Goal: Task Accomplishment & Management: Use online tool/utility

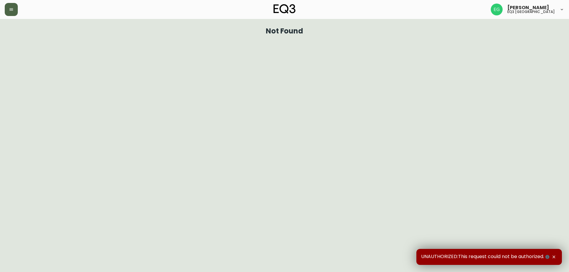
click at [16, 9] on button "button" at bounding box center [11, 9] width 13 height 13
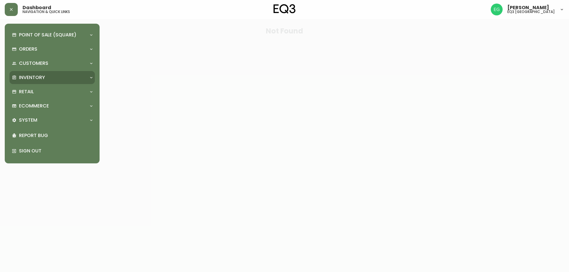
click at [51, 77] on div "Inventory" at bounding box center [49, 77] width 75 height 7
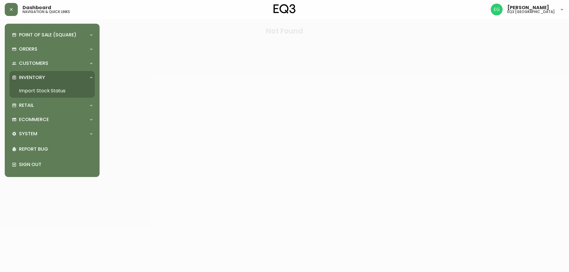
click at [41, 91] on link "Import Stock Status" at bounding box center [51, 91] width 85 height 14
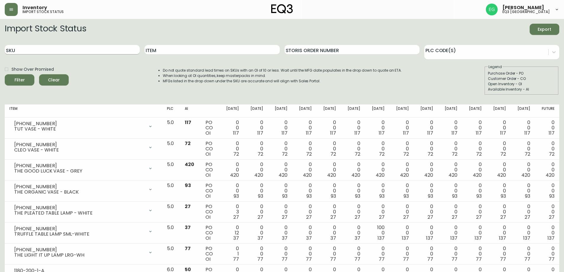
click at [78, 49] on input "SKU" at bounding box center [72, 49] width 135 height 9
paste input "3020-845-15-A"
type input "3020-845-15-A"
click at [5, 74] on button "Filter" at bounding box center [20, 79] width 30 height 11
